Goal: Task Accomplishment & Management: Complete application form

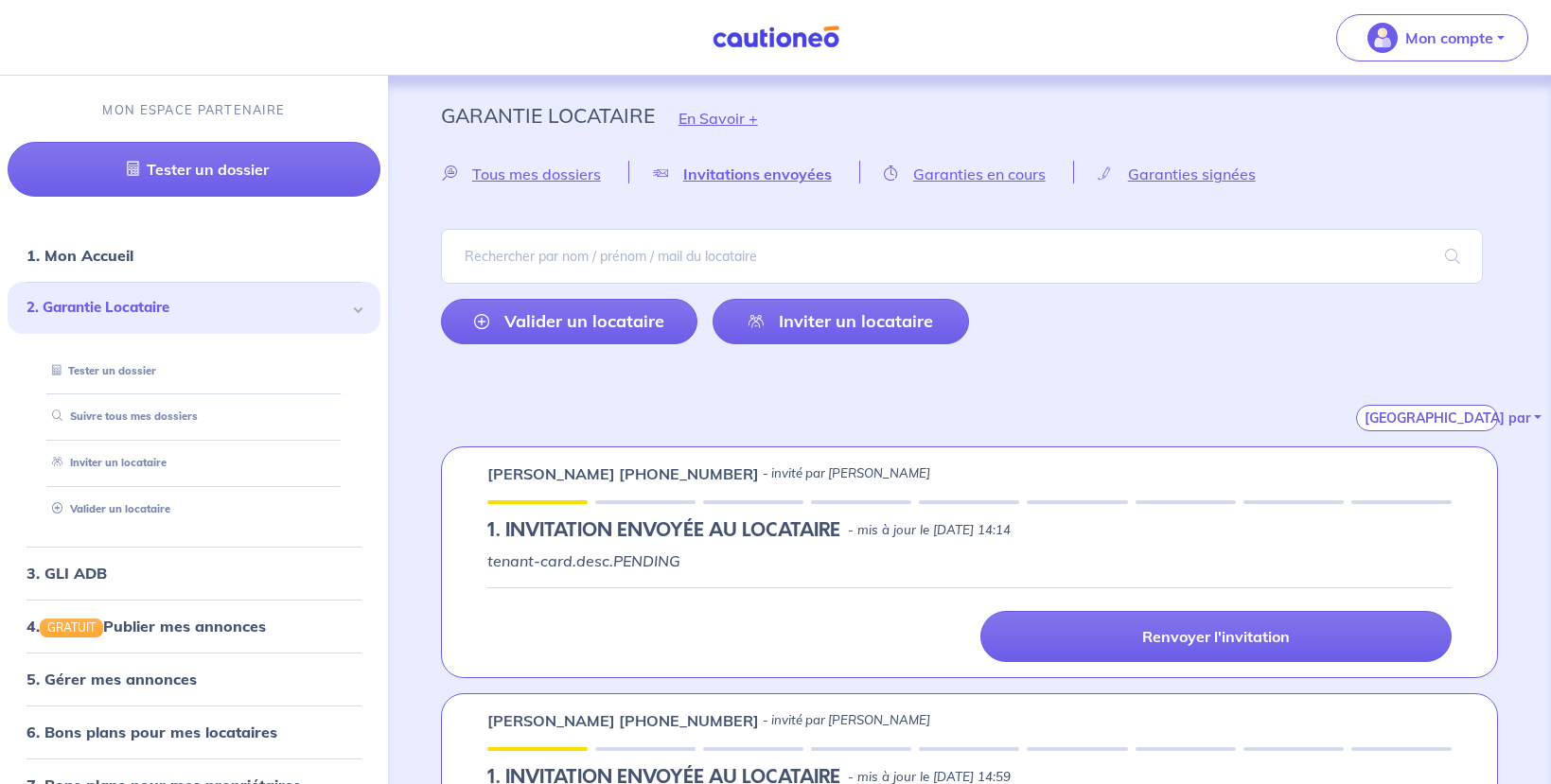
select select "FR"
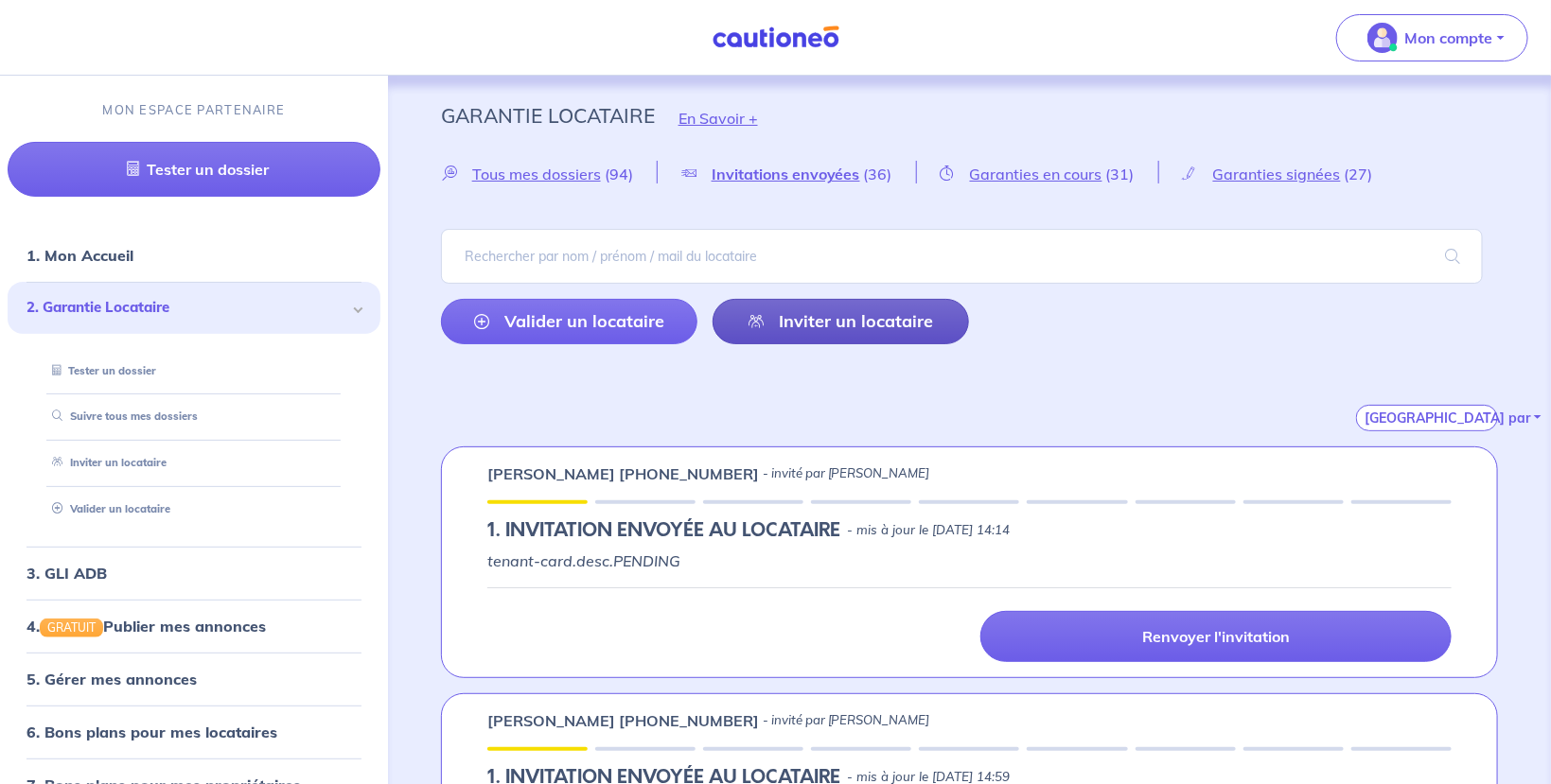
click at [839, 320] on link "Inviter un locataire" at bounding box center [841, 321] width 257 height 45
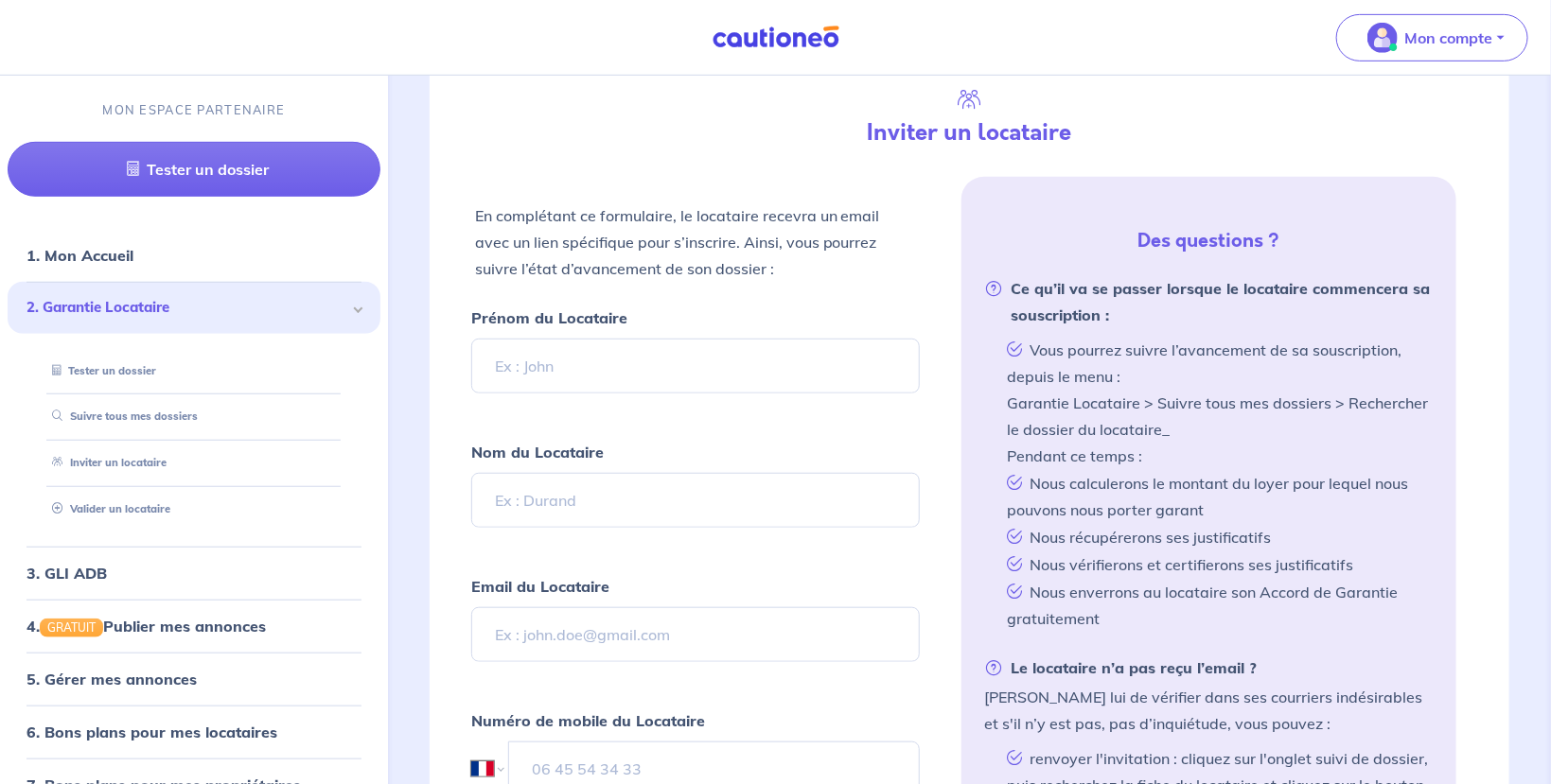
scroll to position [445, 0]
click at [585, 365] on input "Prénom du Locataire" at bounding box center [696, 364] width 449 height 55
type input "J"
type input "[PERSON_NAME]"
type input "Lebsock"
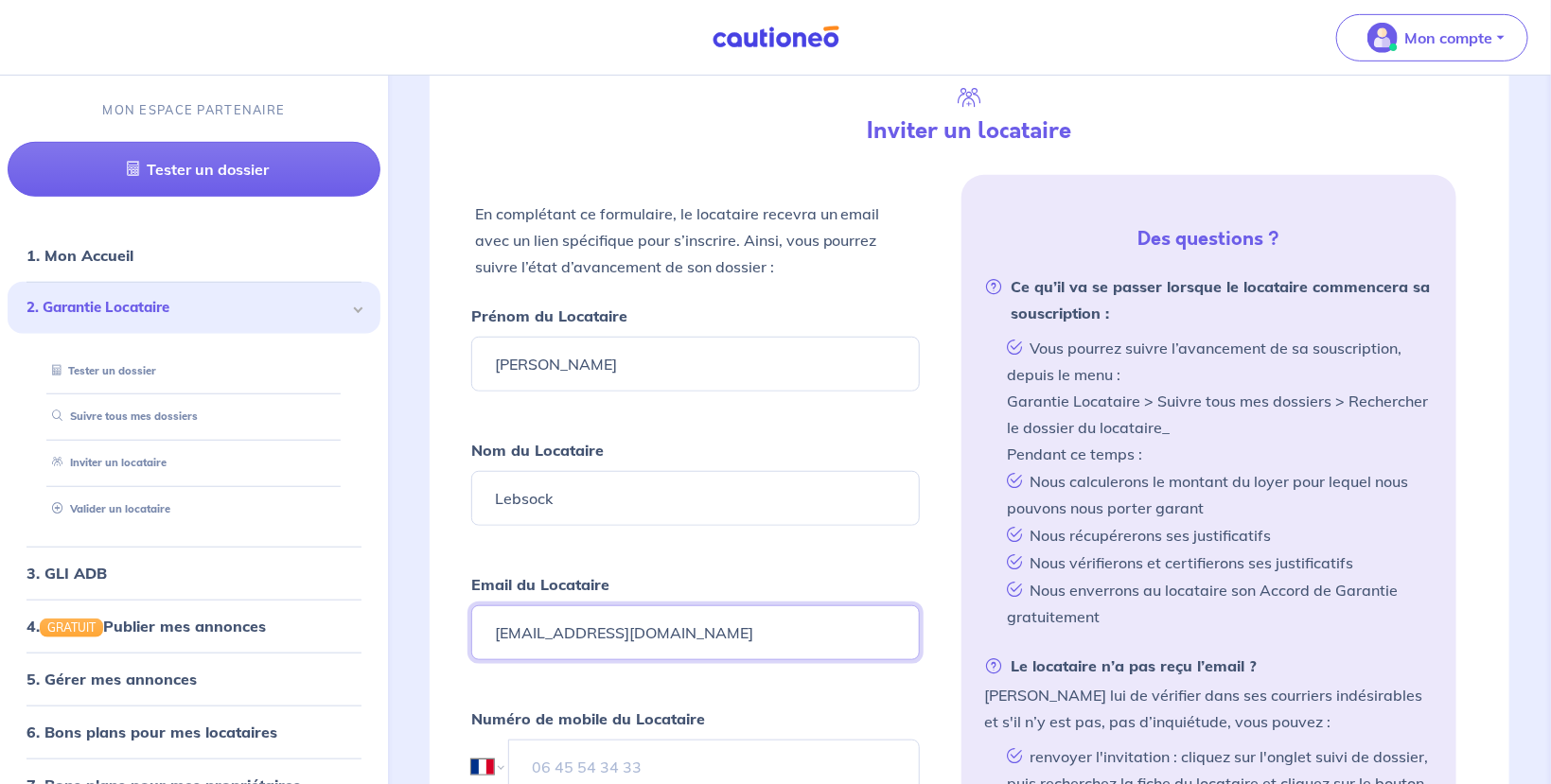
type input "[EMAIL_ADDRESS][DOMAIN_NAME]"
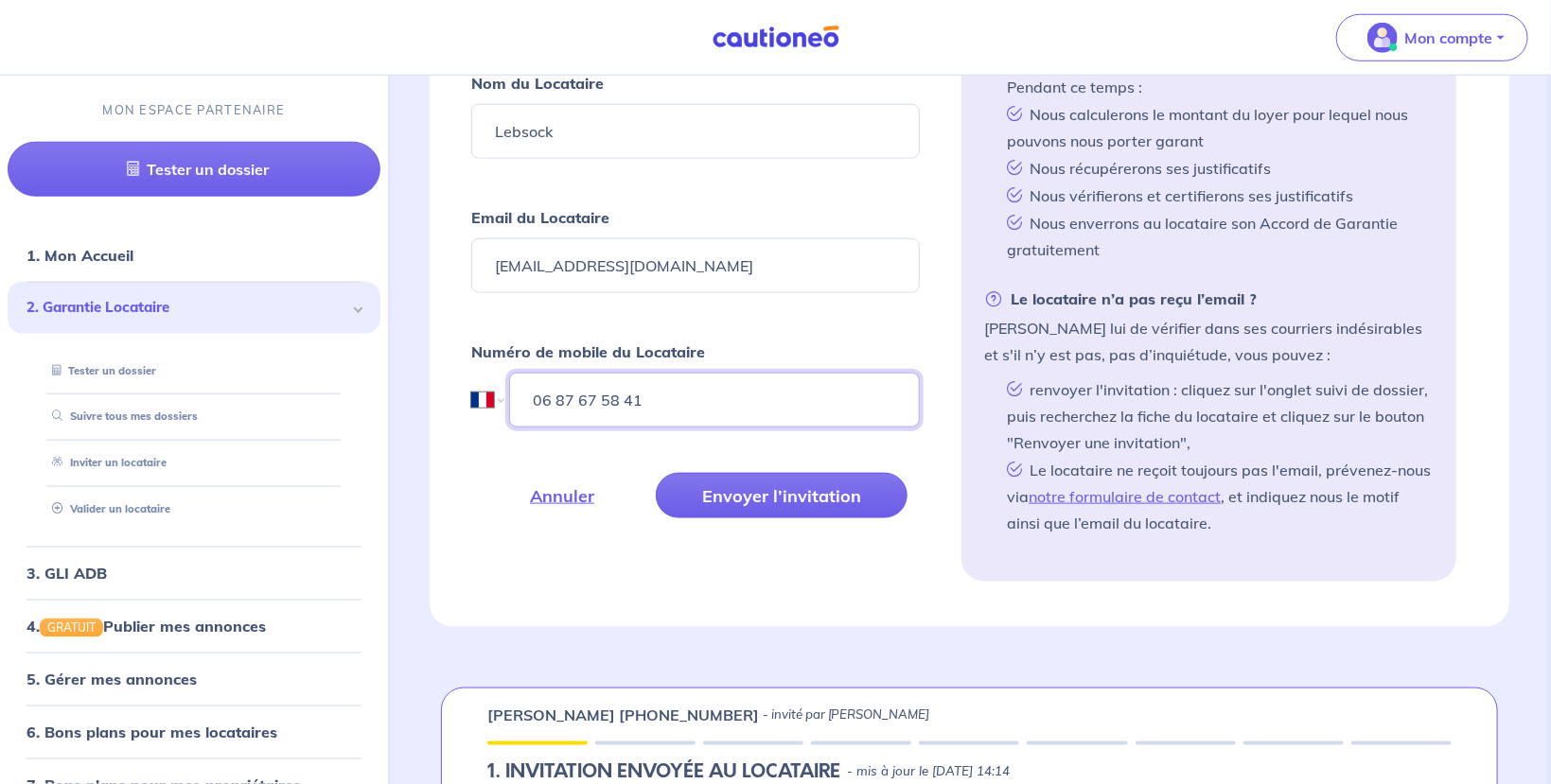
scroll to position [846, 0]
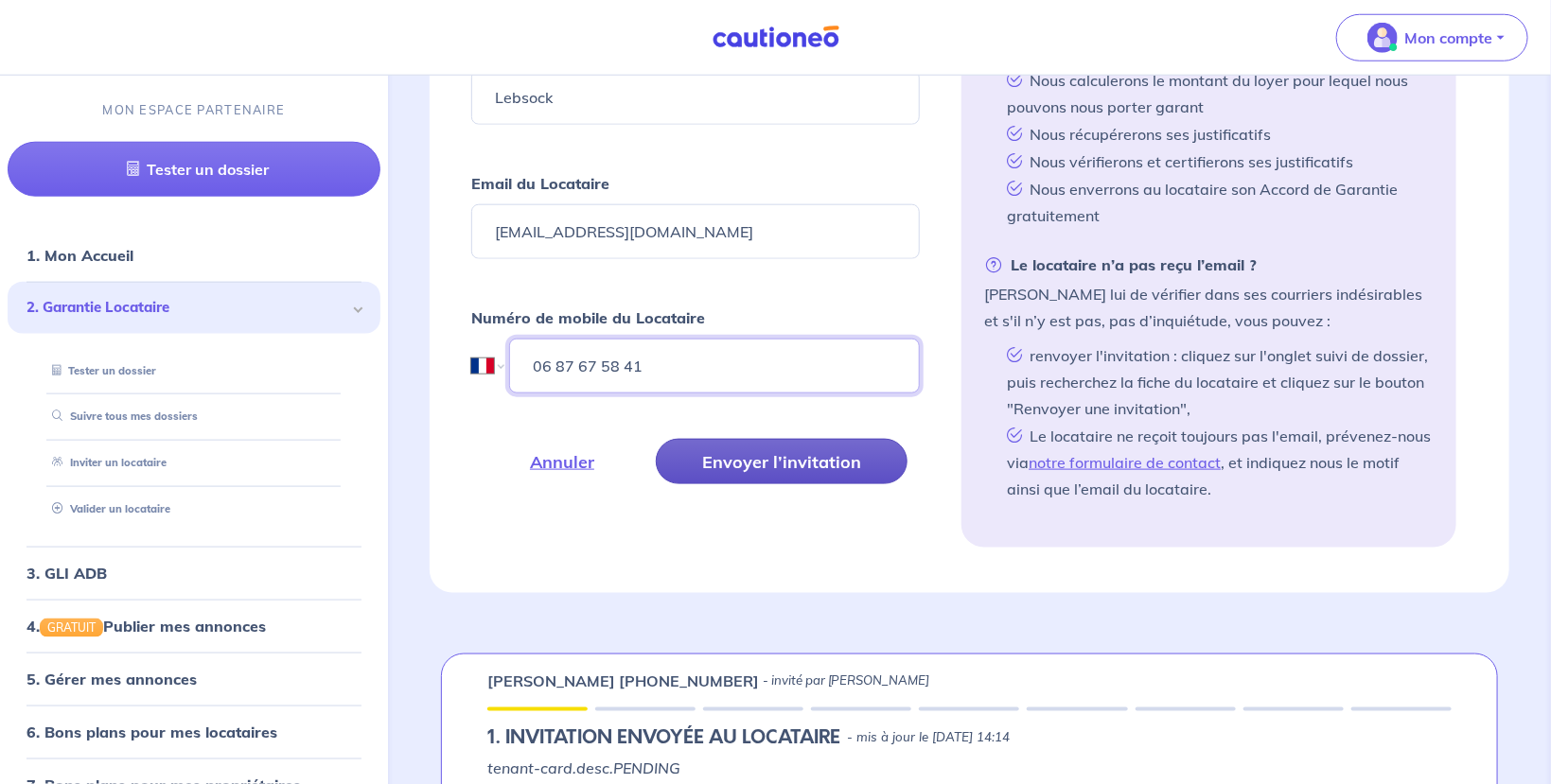
type input "06 87 67 58 41"
click at [796, 468] on button "Envoyer l’invitation" at bounding box center [781, 461] width 252 height 45
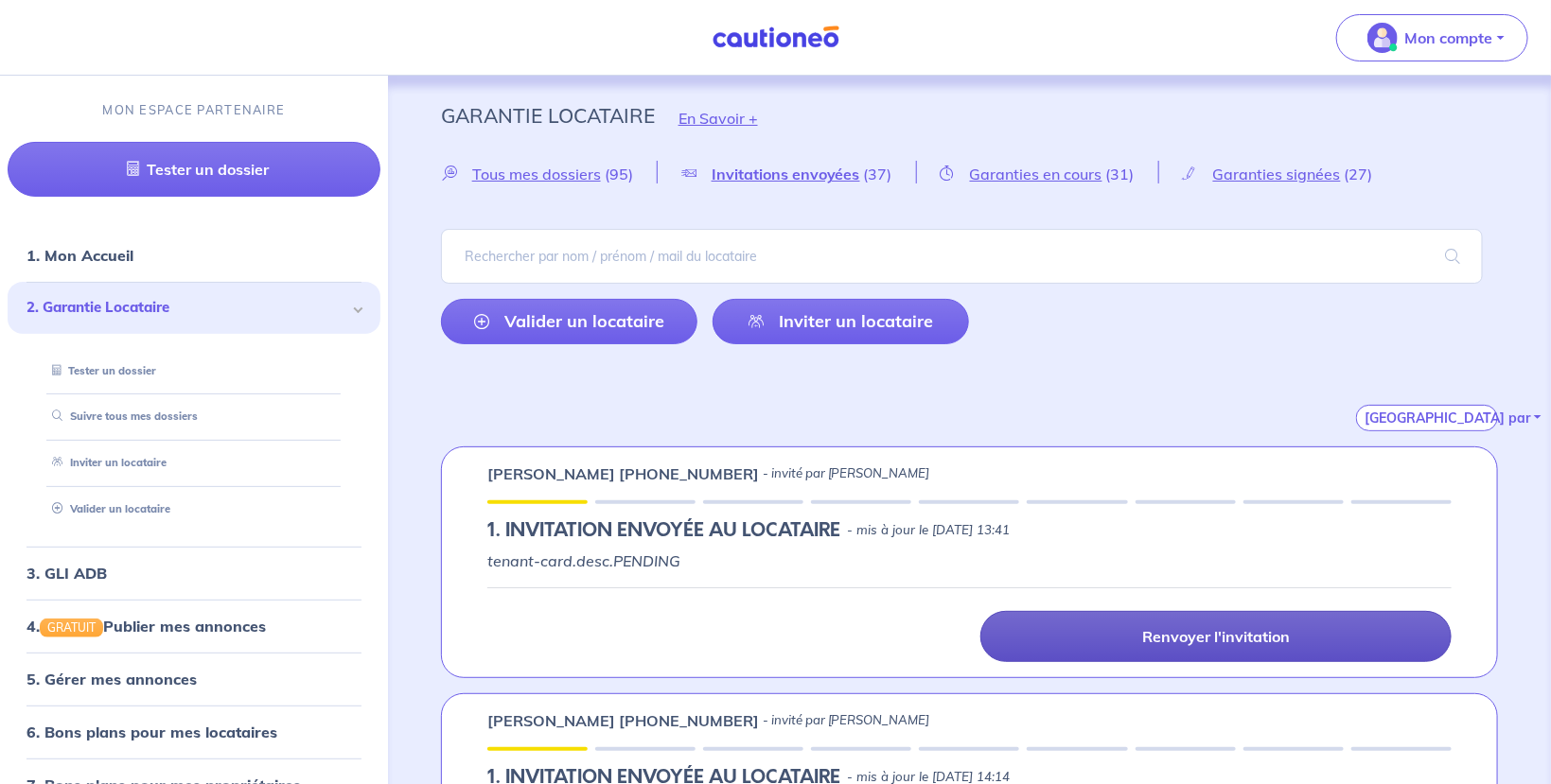
click at [1238, 615] on link "Renvoyer l'invitation" at bounding box center [1215, 636] width 472 height 51
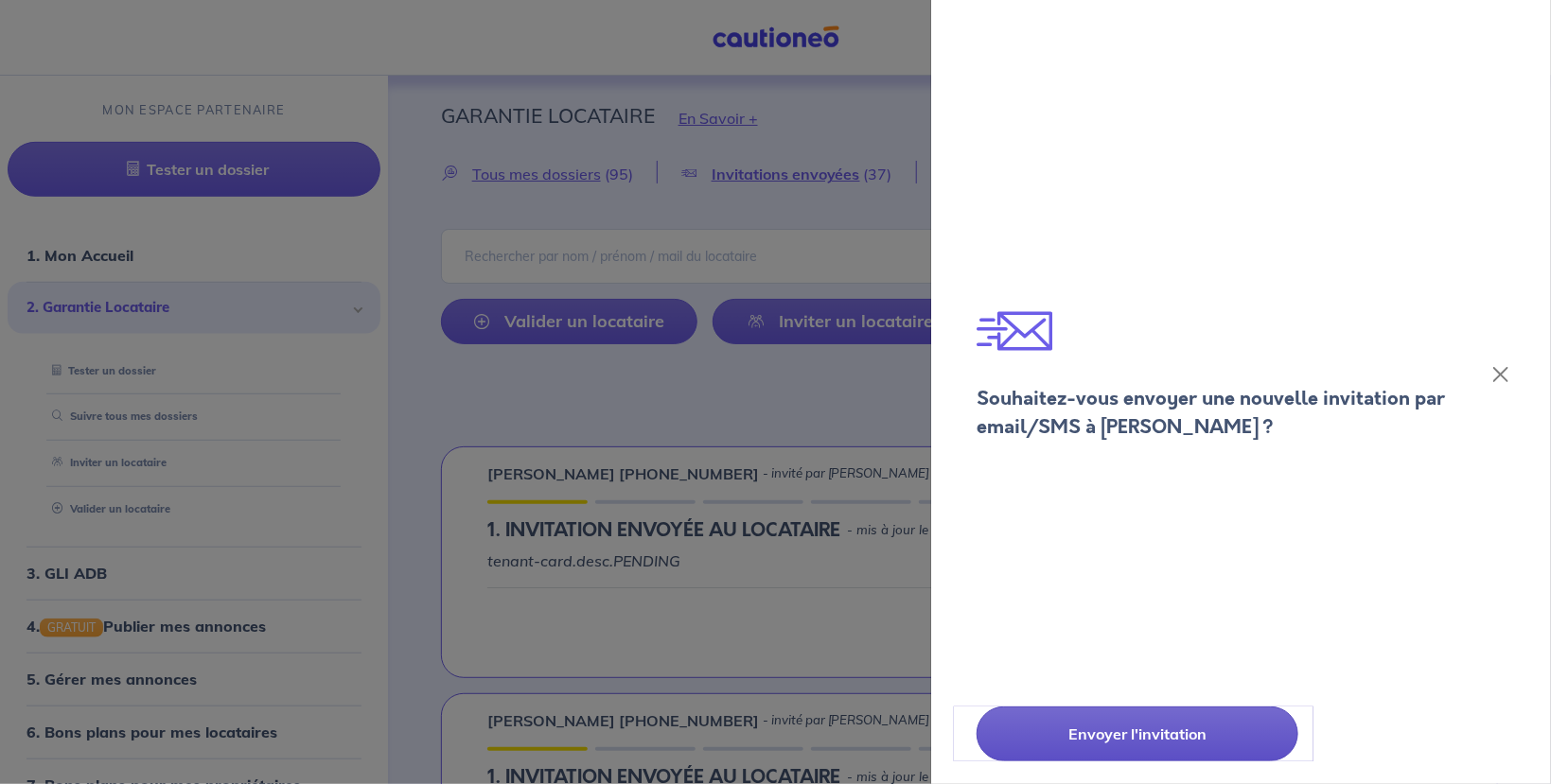
click at [1175, 739] on p "Envoyer l'invitation" at bounding box center [1136, 734] width 229 height 23
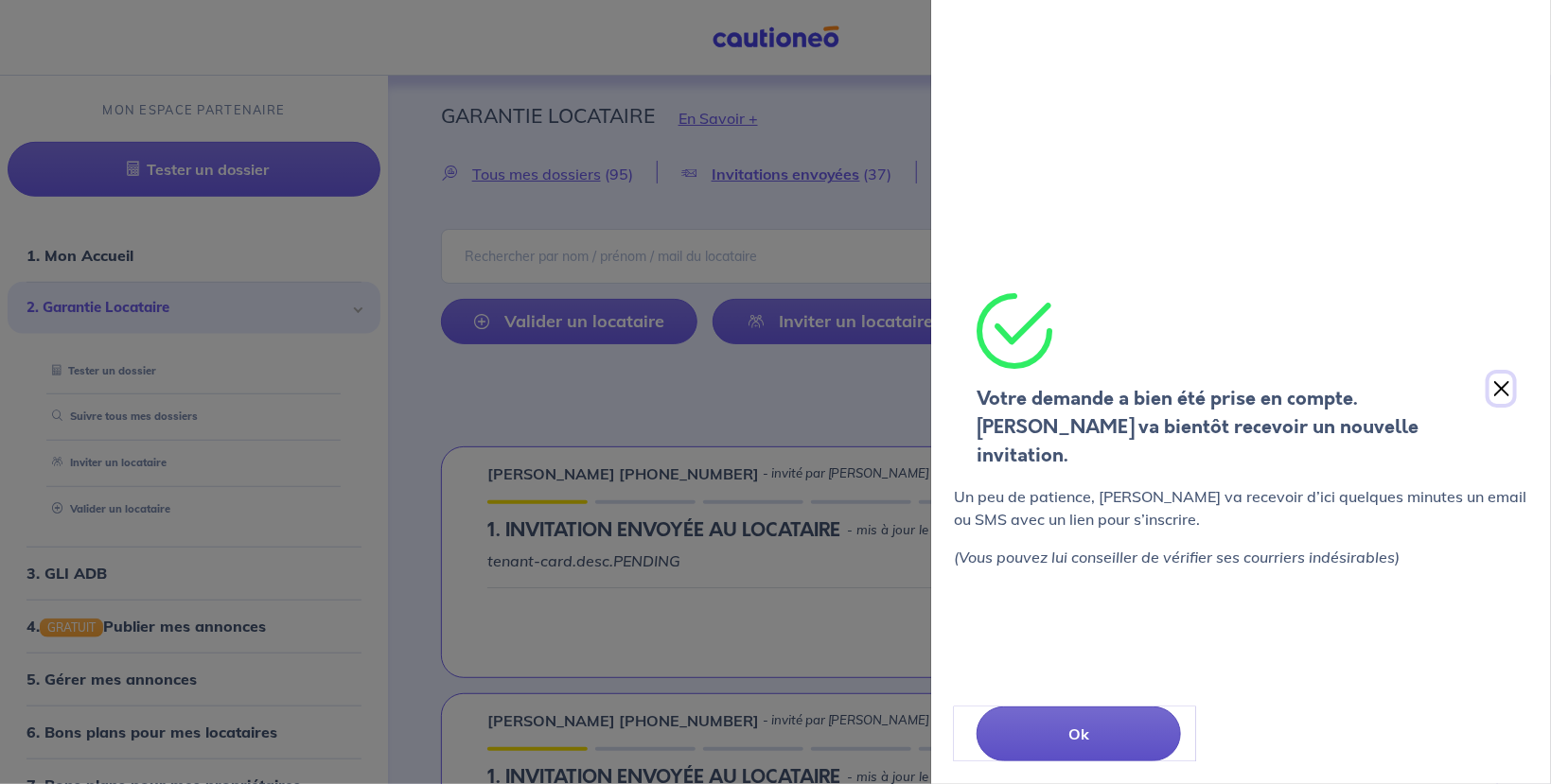
click at [1503, 376] on button "Close" at bounding box center [1501, 388] width 24 height 30
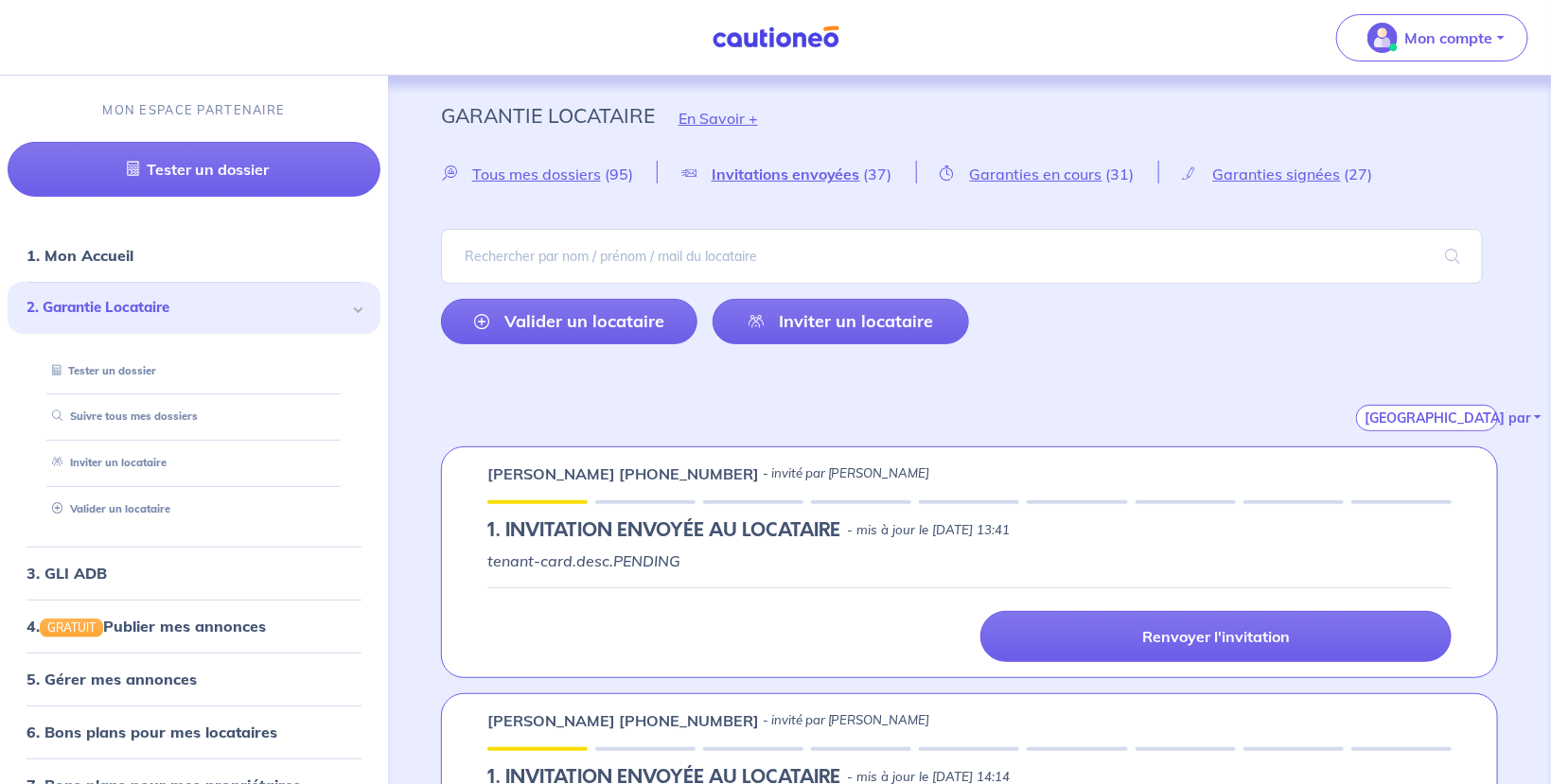
click at [527, 463] on p "[PERSON_NAME] [PHONE_NUMBER]" at bounding box center [623, 474] width 272 height 23
click at [590, 530] on h5 "1.︎ INVITATION ENVOYÉE AU LOCATAIRE" at bounding box center [664, 531] width 353 height 23
drag, startPoint x: 727, startPoint y: 540, endPoint x: 744, endPoint y: 532, distance: 18.8
click at [739, 534] on h5 "1.︎ INVITATION ENVOYÉE AU LOCATAIRE" at bounding box center [664, 531] width 353 height 23
click at [807, 520] on h5 "1.︎ INVITATION ENVOYÉE AU LOCATAIRE" at bounding box center [664, 531] width 353 height 23
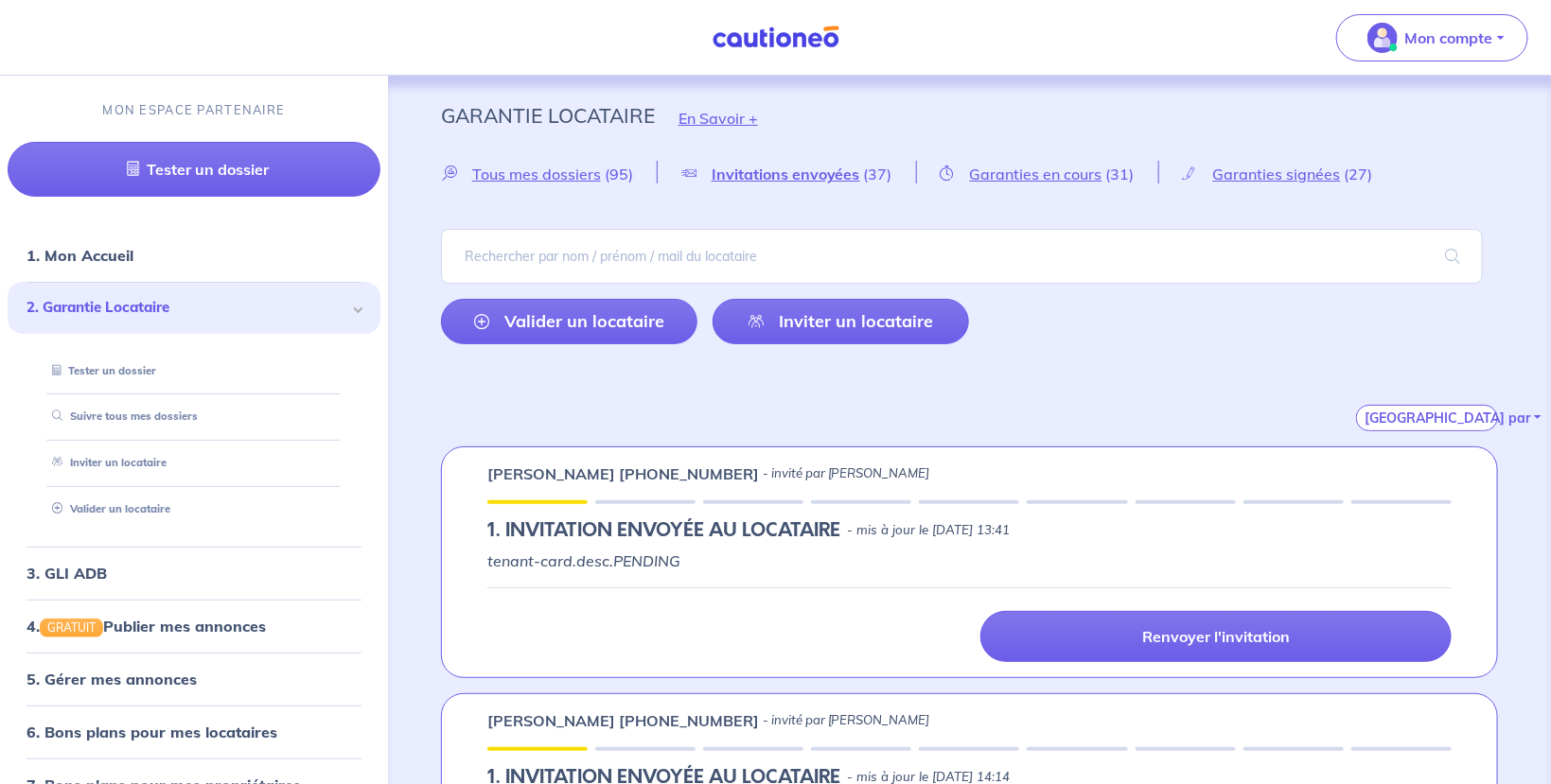
drag, startPoint x: 724, startPoint y: 574, endPoint x: 700, endPoint y: 582, distance: 25.3
click at [700, 582] on div "tenant-card.desc.PENDING Renvoyer l'invitation" at bounding box center [969, 606] width 965 height 113
click at [669, 599] on div "Renvoyer l'invitation" at bounding box center [969, 624] width 965 height 74
click at [659, 594] on div "Renvoyer l'invitation" at bounding box center [969, 624] width 965 height 74
drag, startPoint x: 612, startPoint y: 560, endPoint x: 701, endPoint y: 563, distance: 89.1
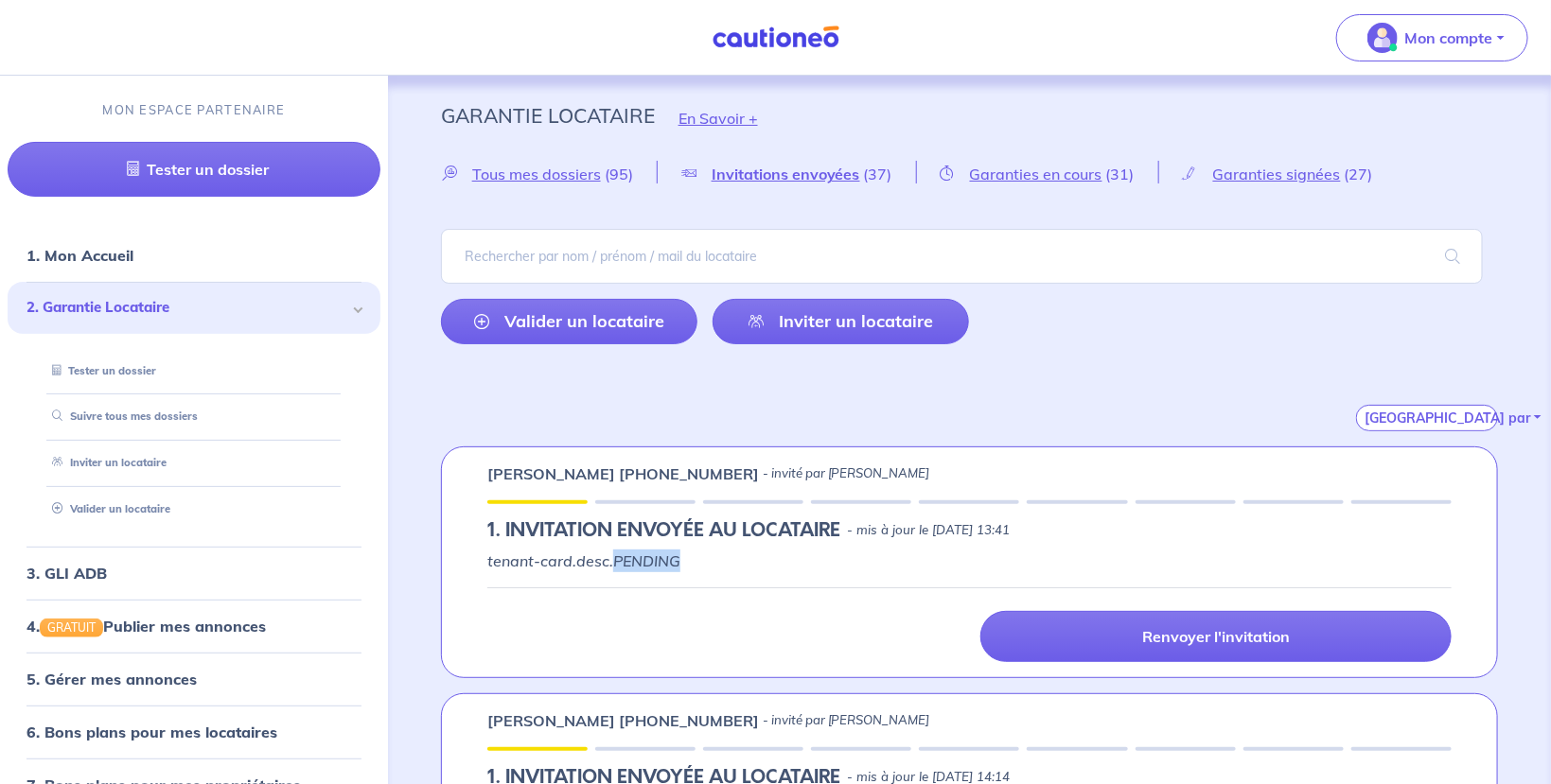
click at [701, 563] on p "tenant-card.desc.PENDING" at bounding box center [969, 561] width 965 height 23
drag, startPoint x: 701, startPoint y: 563, endPoint x: 721, endPoint y: 569, distance: 20.9
click at [720, 567] on p "tenant-card.desc.PENDING" at bounding box center [969, 561] width 965 height 23
